Goal: Find specific page/section: Find specific page/section

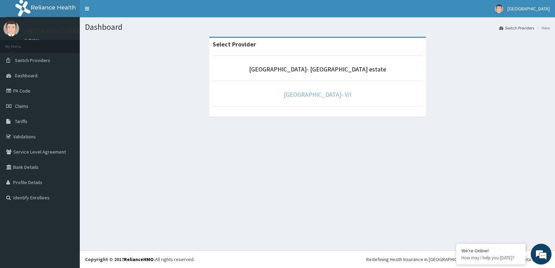
click at [325, 95] on link "[GEOGRAPHIC_DATA]- V/I" at bounding box center [318, 94] width 68 height 8
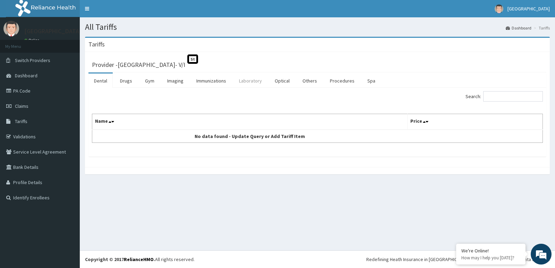
click at [250, 80] on link "Laboratory" at bounding box center [250, 80] width 34 height 15
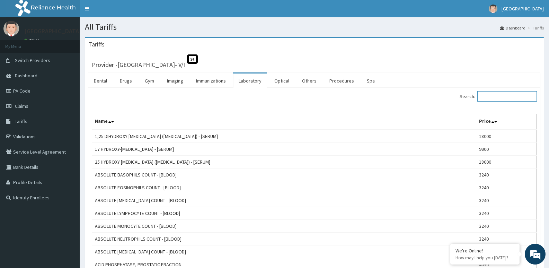
click at [513, 98] on input "Search:" at bounding box center [508, 96] width 60 height 10
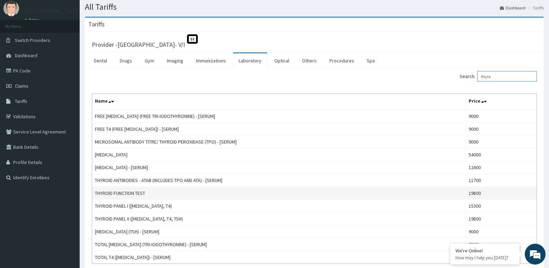
scroll to position [35, 0]
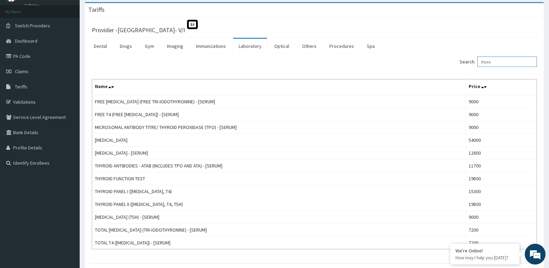
type input "thyro"
